Goal: Transaction & Acquisition: Purchase product/service

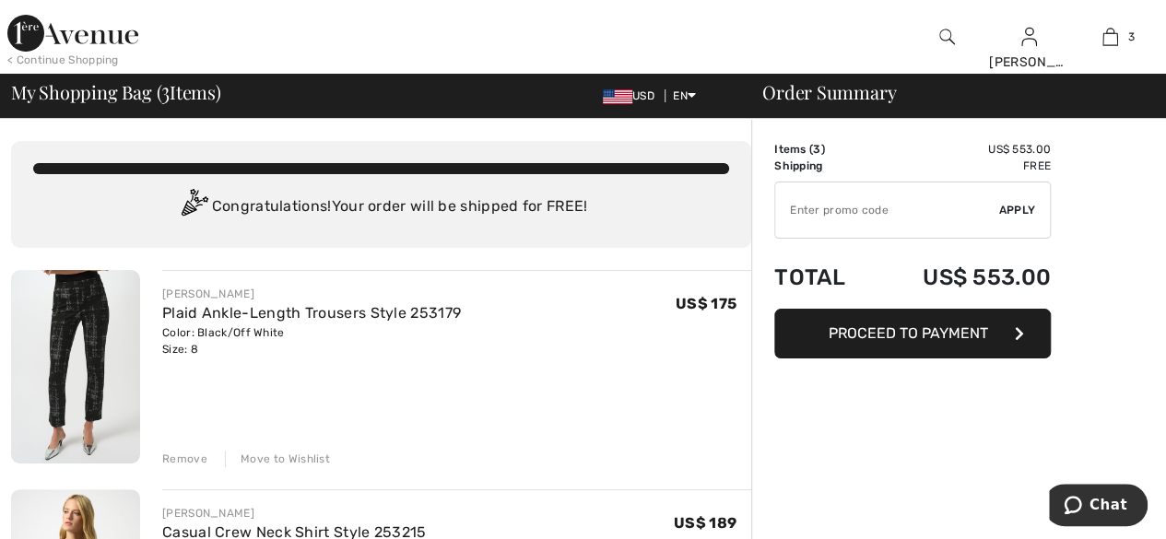
click at [935, 210] on input "TEXT" at bounding box center [887, 209] width 224 height 55
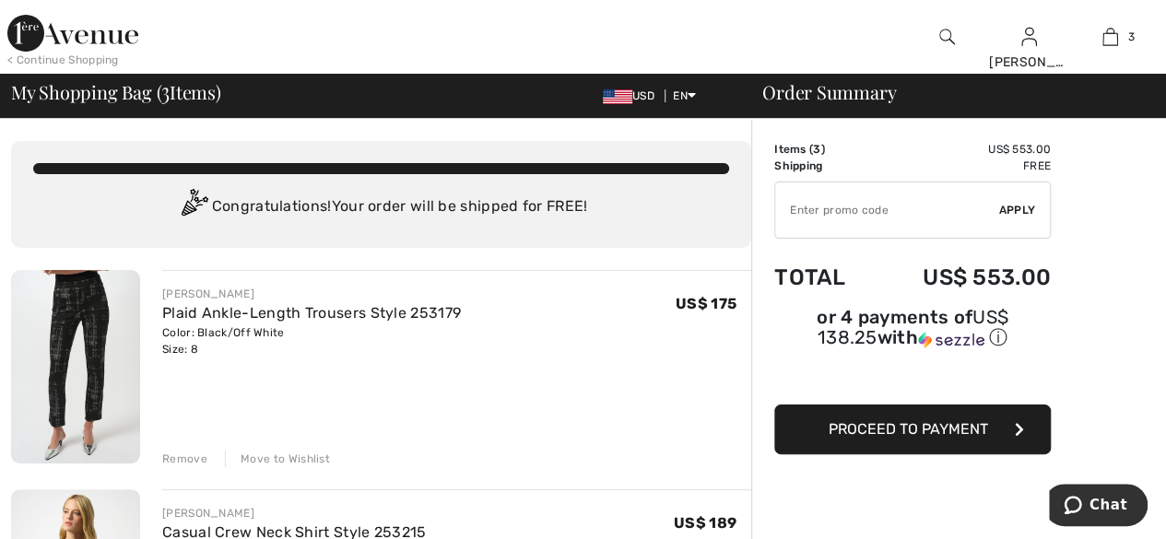
click at [911, 224] on input "TEXT" at bounding box center [887, 209] width 224 height 55
type input "EXTRA15"
click at [1010, 204] on span "Apply" at bounding box center [1017, 210] width 37 height 17
